Goal: Transaction & Acquisition: Purchase product/service

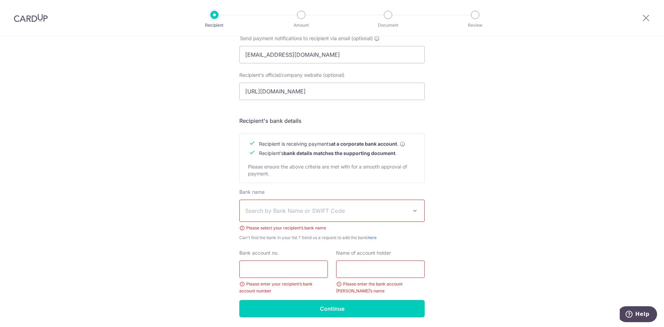
scroll to position [256, 0]
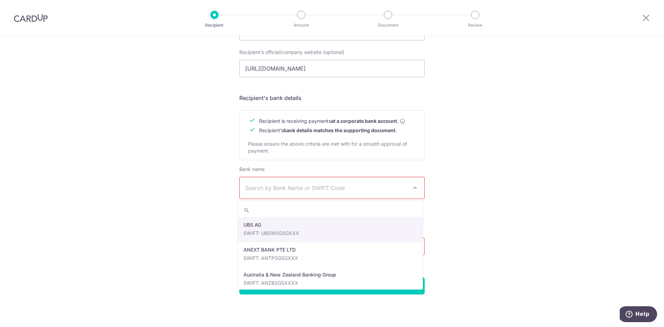
click at [320, 182] on span "Search by Bank Name or SWIFT Code" at bounding box center [332, 187] width 185 height 21
click at [545, 188] on div "Who would you like to pay? Your recipient does not need a CardUp account to rec…" at bounding box center [332, 53] width 664 height 547
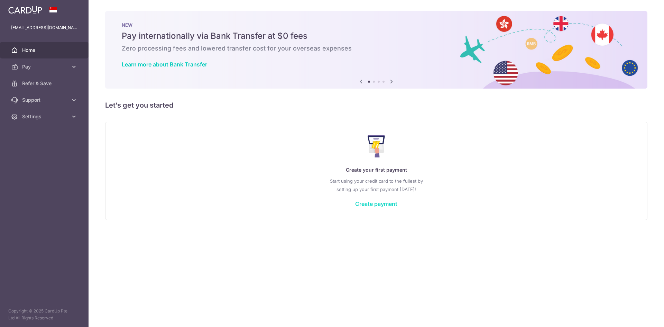
drag, startPoint x: 379, startPoint y: 204, endPoint x: 384, endPoint y: 204, distance: 5.5
click at [379, 204] on link "Create payment" at bounding box center [376, 203] width 42 height 7
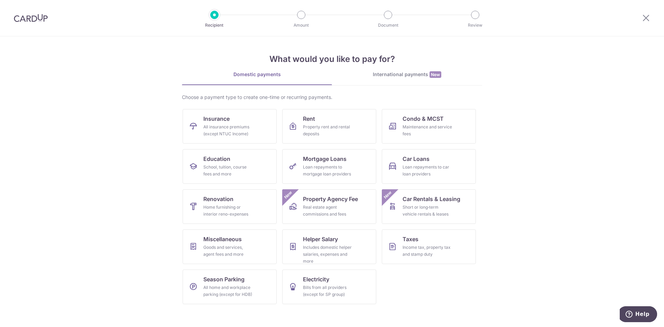
click at [18, 14] on img at bounding box center [31, 18] width 34 height 8
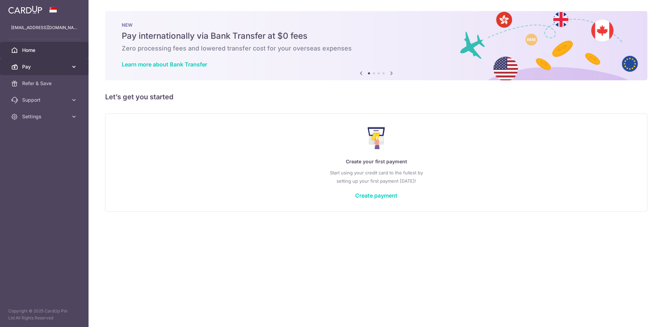
click at [23, 70] on span "Pay" at bounding box center [45, 66] width 46 height 7
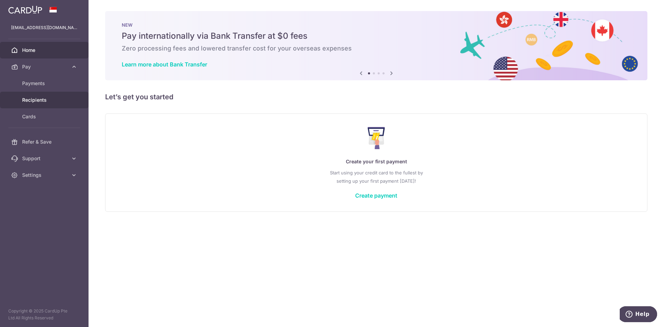
click at [39, 104] on link "Recipients" at bounding box center [44, 100] width 89 height 17
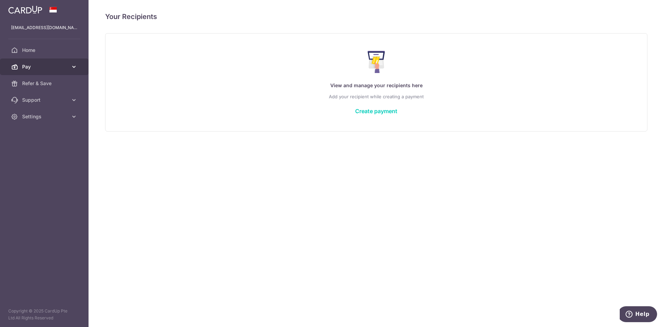
click at [40, 65] on span "Pay" at bounding box center [45, 66] width 46 height 7
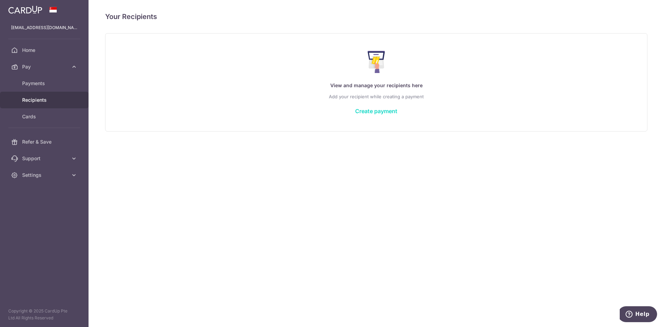
click at [389, 111] on link "Create payment" at bounding box center [376, 111] width 42 height 7
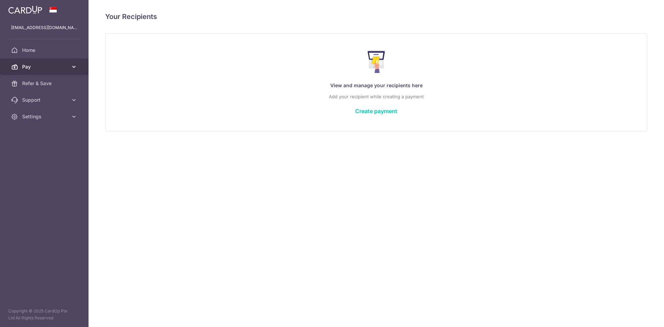
click at [35, 67] on span "Pay" at bounding box center [45, 66] width 46 height 7
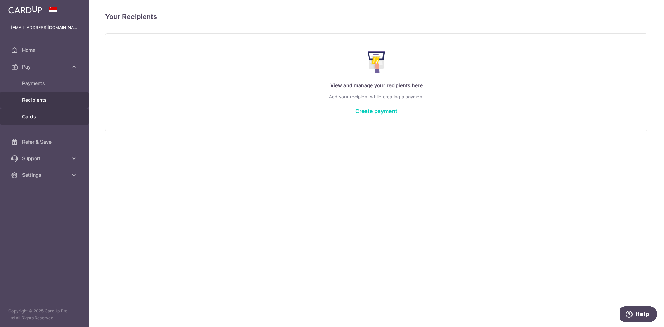
click at [46, 116] on span "Cards" at bounding box center [45, 116] width 46 height 7
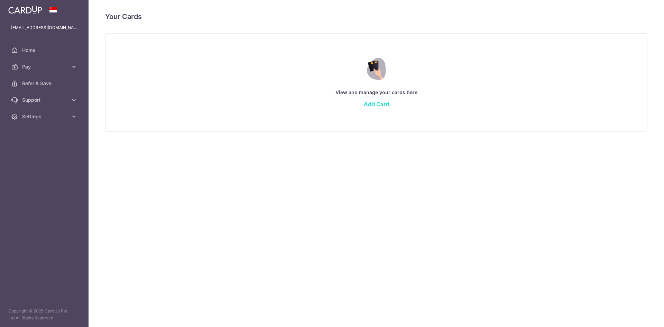
click at [373, 105] on link "Add Card" at bounding box center [376, 104] width 25 height 7
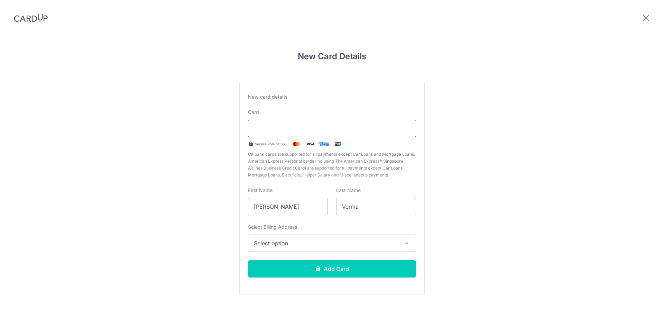
click at [373, 124] on div at bounding box center [332, 128] width 168 height 17
click at [287, 236] on button "Select option" at bounding box center [332, 243] width 168 height 17
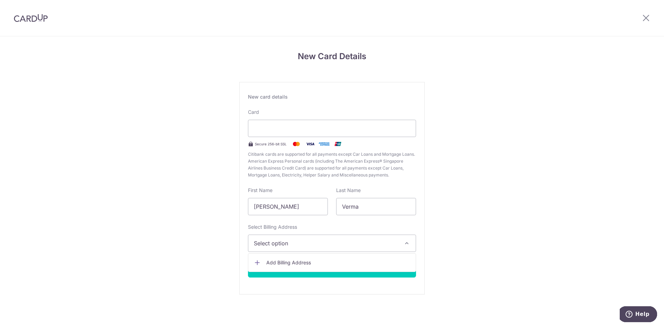
click at [296, 256] on link "Add Billing Address" at bounding box center [331, 262] width 167 height 12
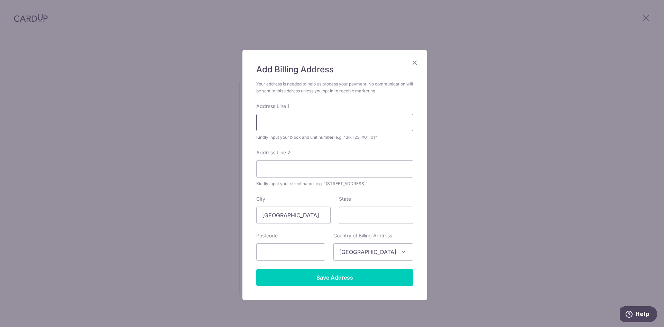
click at [292, 120] on input "Address Line 1" at bounding box center [334, 122] width 157 height 17
click at [356, 128] on input "19 Wak Hasan Drive" at bounding box center [334, 122] width 157 height 17
click at [278, 124] on input "19 Wak Hasan Drive" at bounding box center [334, 122] width 157 height 17
click at [288, 123] on input "19 Wak Hasan Drive" at bounding box center [334, 122] width 157 height 17
click at [322, 124] on input "19 Wak Hassan Drive" at bounding box center [334, 122] width 157 height 17
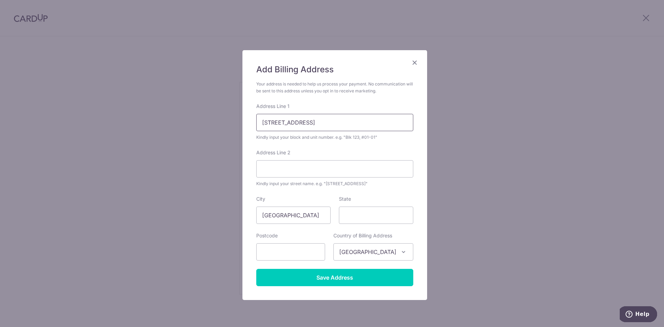
type input "19 Wak Hassan Drive"
click at [313, 159] on div "Address Line 2 Kindly input your street name. e.g. "Hougang Street 10"" at bounding box center [334, 168] width 157 height 38
click at [313, 165] on input "Address Line 2" at bounding box center [334, 168] width 157 height 17
type input "S757407"
click at [292, 193] on form "Your address is needed to help us process your payment. No communication will b…" at bounding box center [334, 184] width 157 height 206
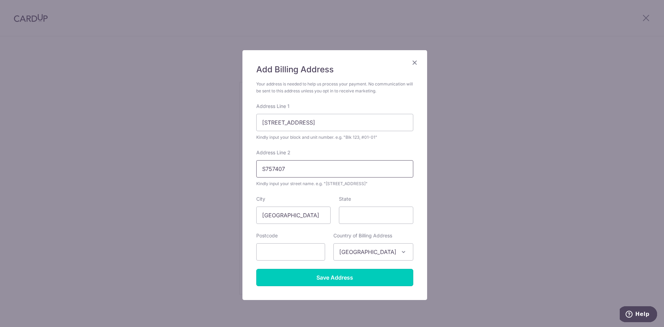
drag, startPoint x: 328, startPoint y: 277, endPoint x: 279, endPoint y: 169, distance: 119.1
click at [279, 172] on form "Your address is needed to help us process your payment. No communication will b…" at bounding box center [334, 184] width 157 height 206
click at [281, 169] on input "S757407" at bounding box center [334, 168] width 157 height 17
click at [280, 169] on input "S757407" at bounding box center [334, 168] width 157 height 17
click at [280, 170] on input "S757407" at bounding box center [334, 168] width 157 height 17
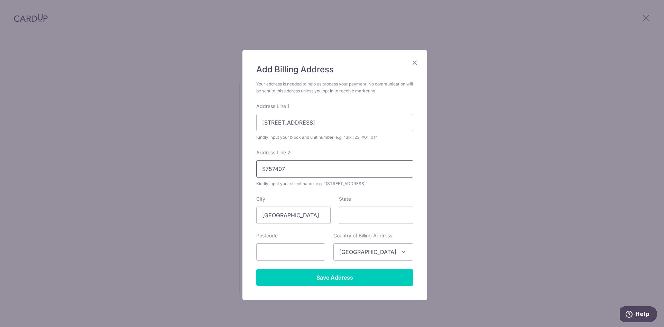
click at [280, 170] on input "S757407" at bounding box center [334, 168] width 157 height 17
click at [285, 247] on input "text" at bounding box center [290, 251] width 69 height 17
paste input "S757407"
drag, startPoint x: 262, startPoint y: 251, endPoint x: 244, endPoint y: 251, distance: 17.7
click at [244, 251] on div "Add Billing Address Your address is needed to help us process your payment. No …" at bounding box center [335, 175] width 185 height 250
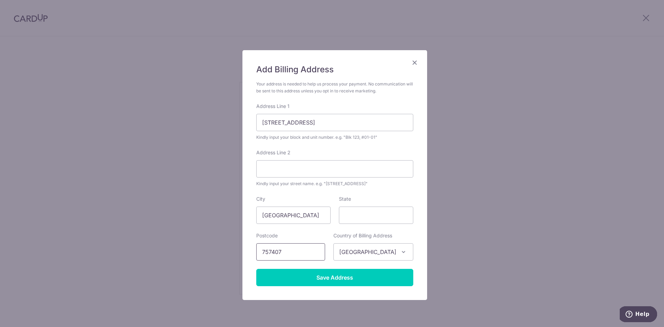
type input "757407"
click at [275, 242] on div "Postcode 757407" at bounding box center [290, 246] width 69 height 28
click at [326, 279] on input "Save Address" at bounding box center [334, 277] width 157 height 17
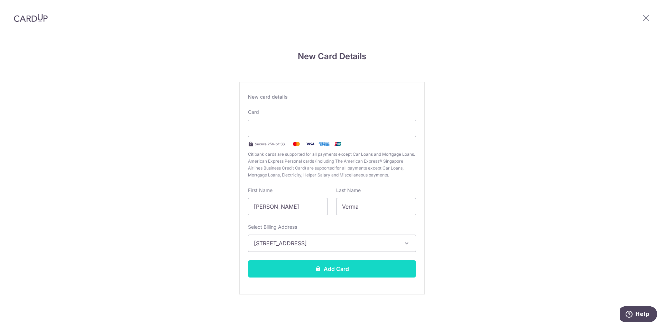
click at [338, 270] on button "Add Card" at bounding box center [332, 268] width 168 height 17
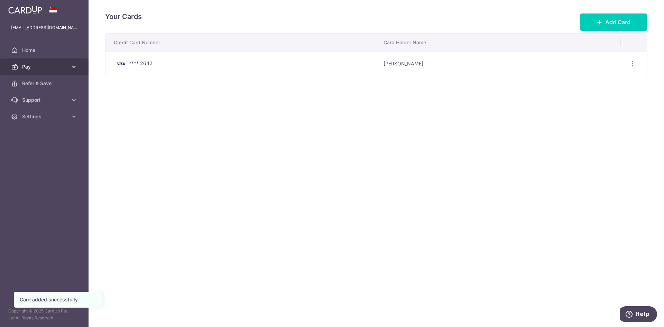
click at [53, 68] on span "Pay" at bounding box center [45, 66] width 46 height 7
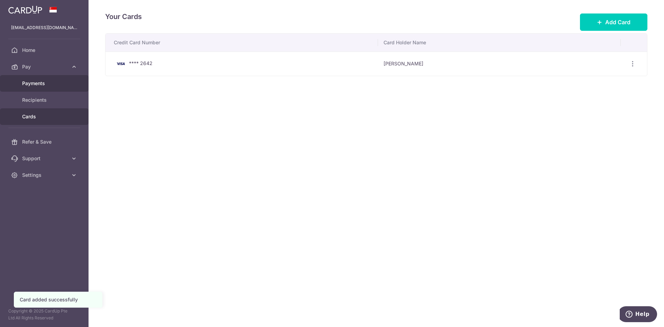
click at [53, 91] on link "Payments" at bounding box center [44, 83] width 89 height 17
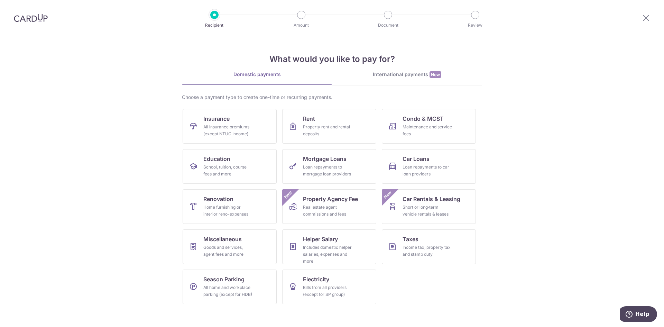
click at [25, 20] on img at bounding box center [31, 18] width 34 height 8
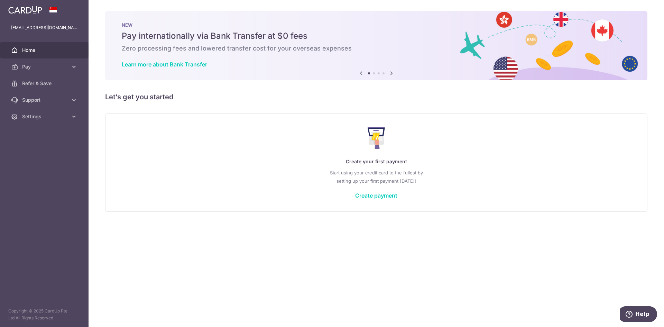
click at [337, 226] on div "× Pause Schedule Pause all future payments in this series Pause just this one p…" at bounding box center [377, 163] width 576 height 327
